Goal: Transaction & Acquisition: Subscribe to service/newsletter

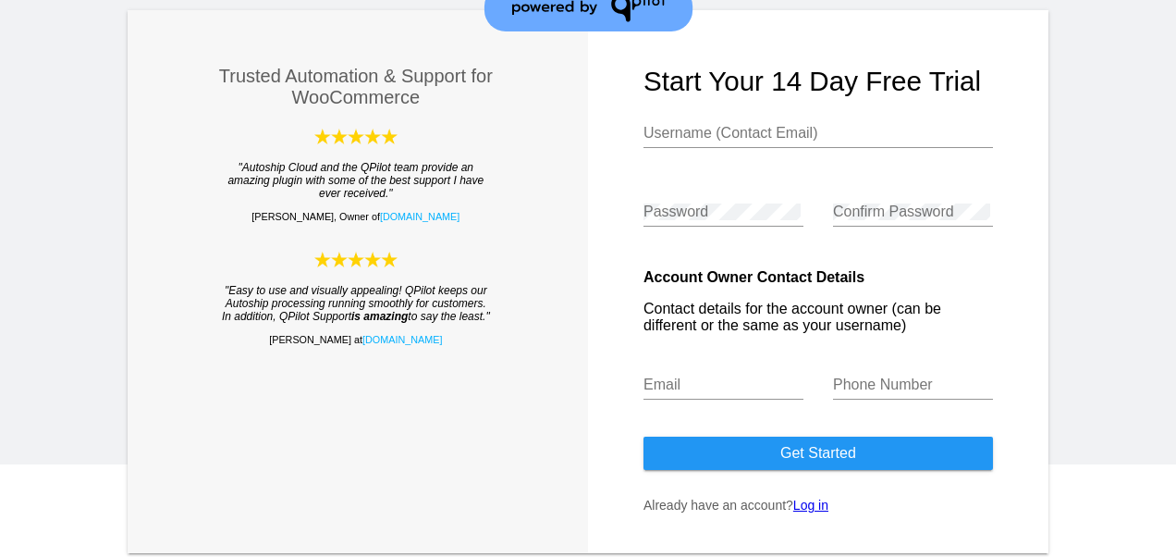
scroll to position [93, 0]
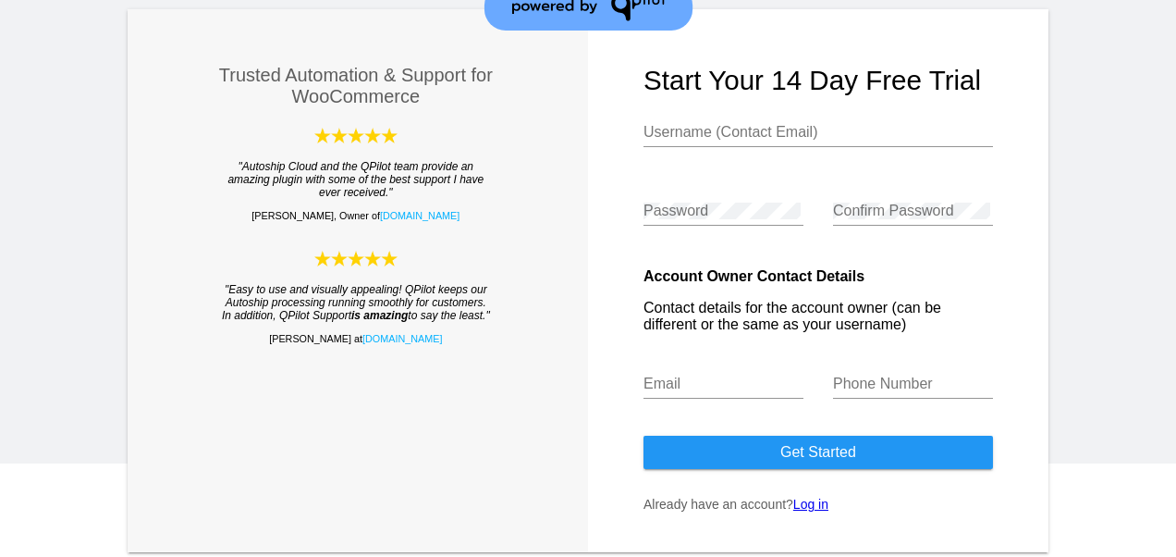
click at [649, 142] on div "Username (Contact Email)" at bounding box center [819, 126] width 350 height 42
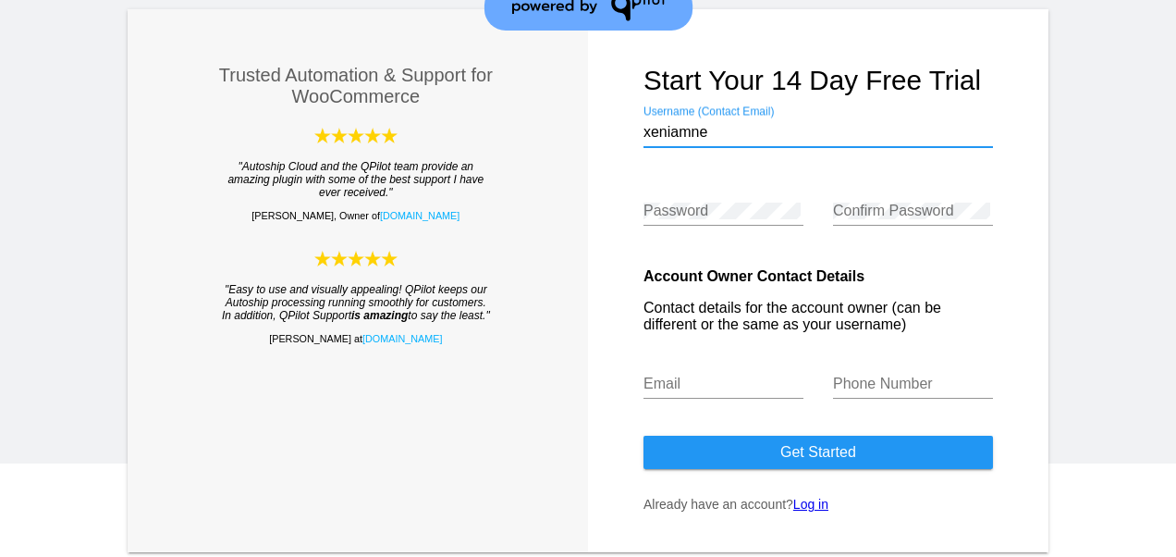
scroll to position [0, 0]
drag, startPoint x: 714, startPoint y: 139, endPoint x: 596, endPoint y: 117, distance: 120.4
click at [614, 144] on form "Start your 14 day free trial xeniamne Username (Contact Email) Password Confirm…" at bounding box center [818, 280] width 461 height 543
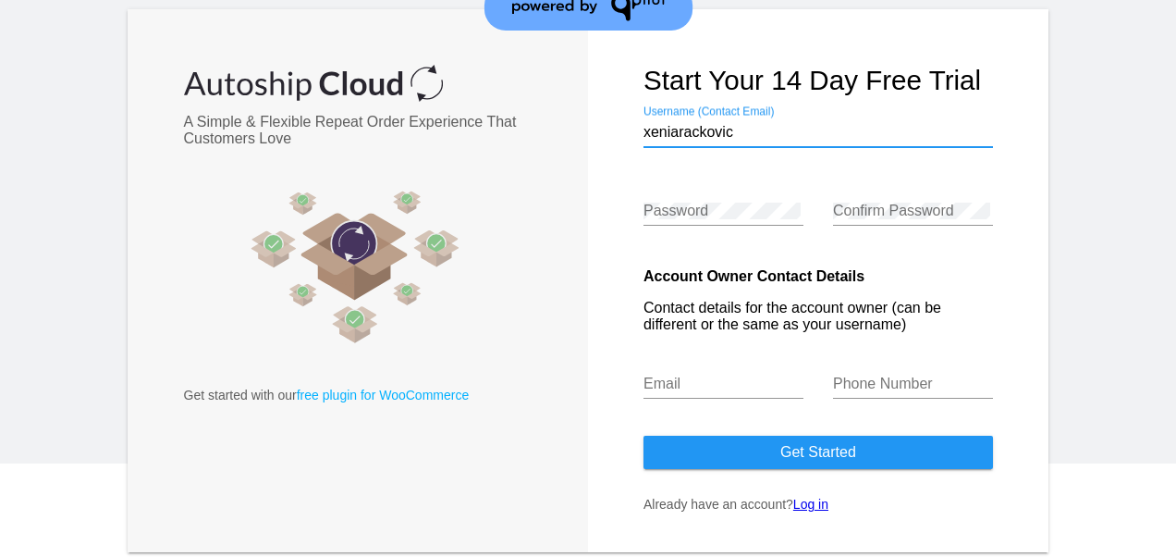
type input "[EMAIL_ADDRESS][DOMAIN_NAME]"
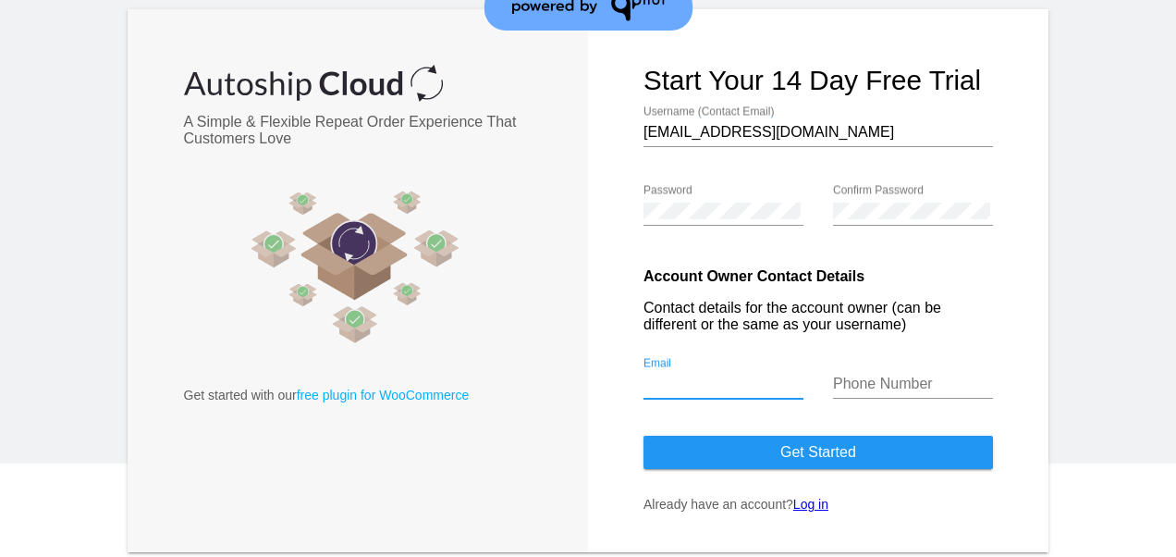
click at [736, 382] on input "Email" at bounding box center [724, 384] width 160 height 17
type input "[EMAIL_ADDRESS][DOMAIN_NAME]"
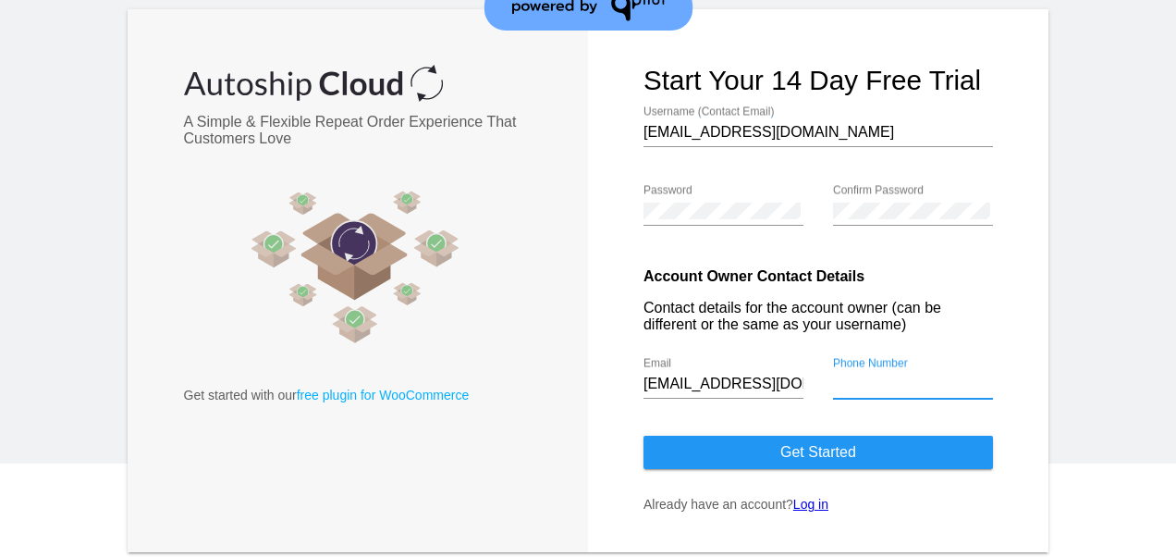
click at [864, 391] on input "Phone Number" at bounding box center [913, 384] width 160 height 17
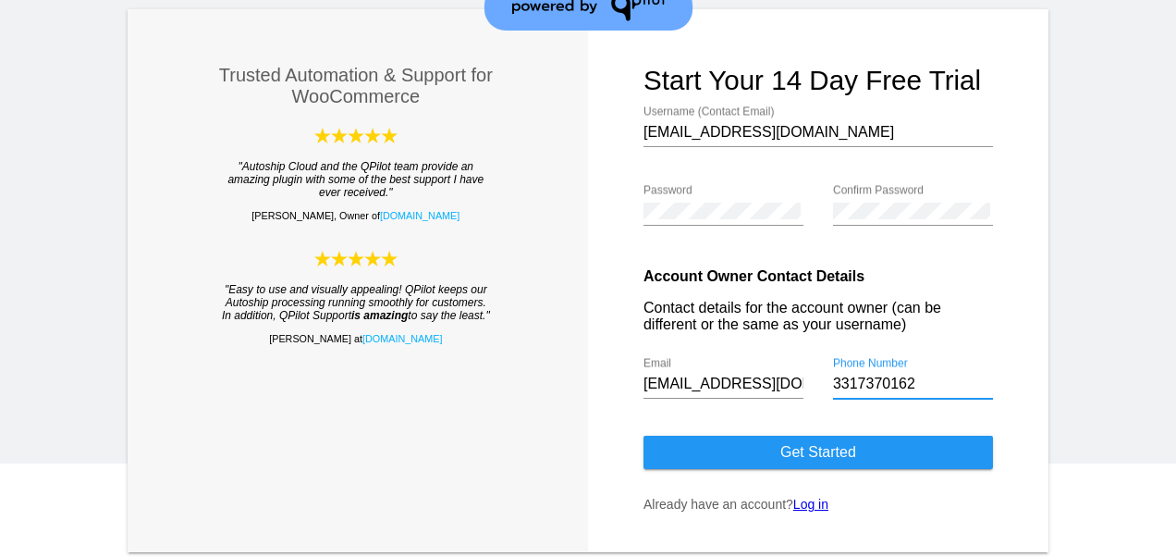
type input "3317370162"
click at [875, 464] on button "Get started" at bounding box center [819, 452] width 350 height 33
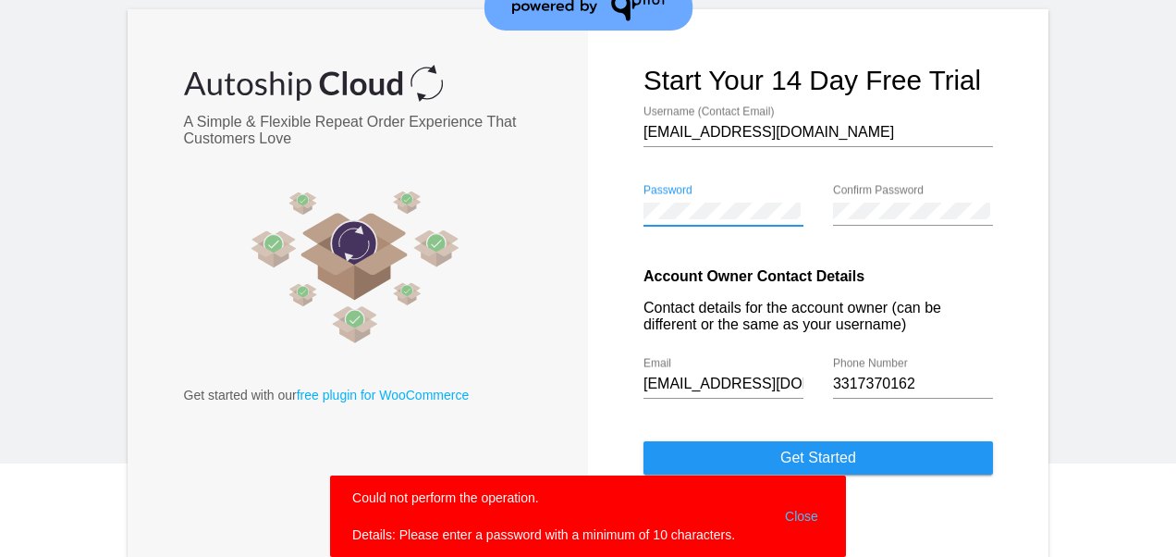
click at [520, 201] on div "Trusted Automation & Support for WooCommerce "Autoship Cloud and the QPilot tea…" at bounding box center [588, 283] width 921 height 548
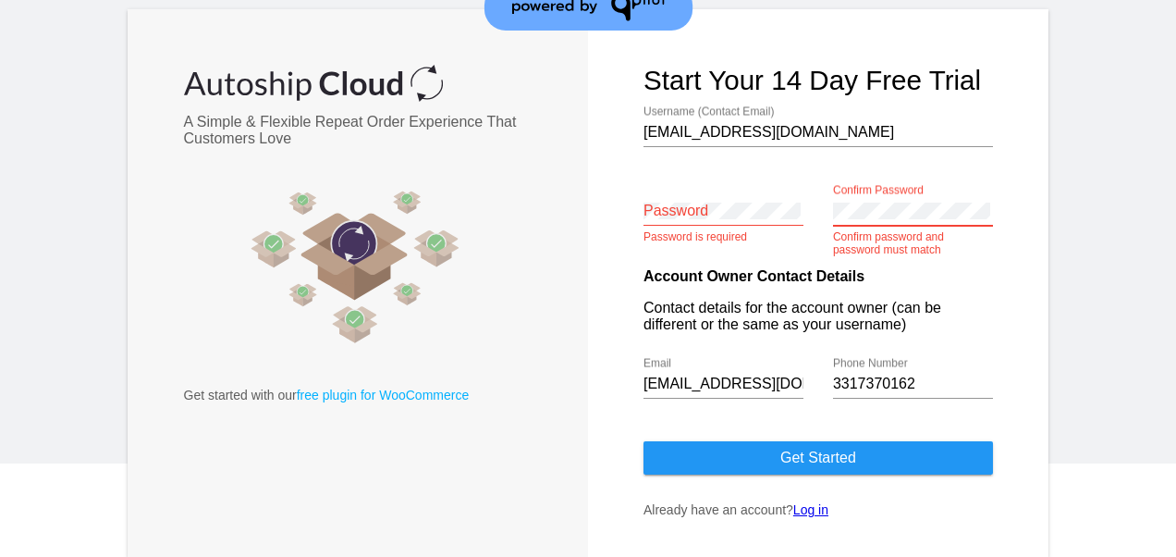
click at [773, 192] on div "Password Password is required Confirm Password Confirm password and password mu…" at bounding box center [819, 214] width 350 height 79
